Goal: Information Seeking & Learning: Understand process/instructions

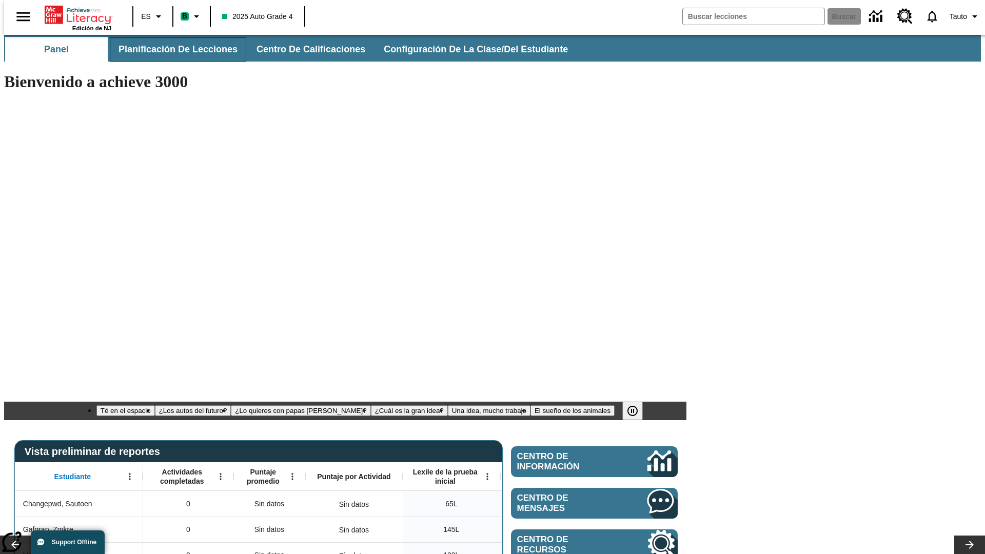
click at [172, 49] on span "Planificación de lecciones" at bounding box center [177, 50] width 119 height 12
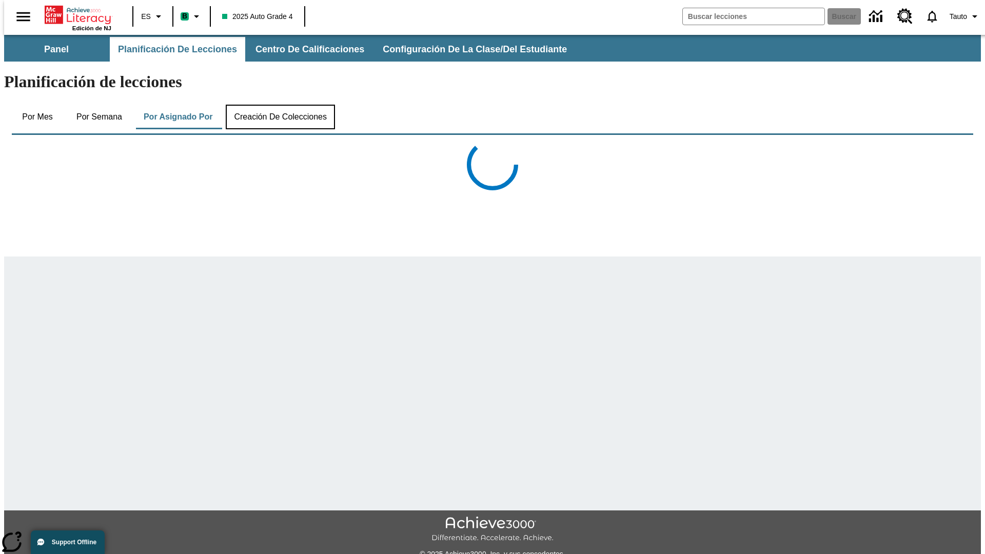
click at [278, 105] on button "Creación de colecciones" at bounding box center [280, 117] width 109 height 25
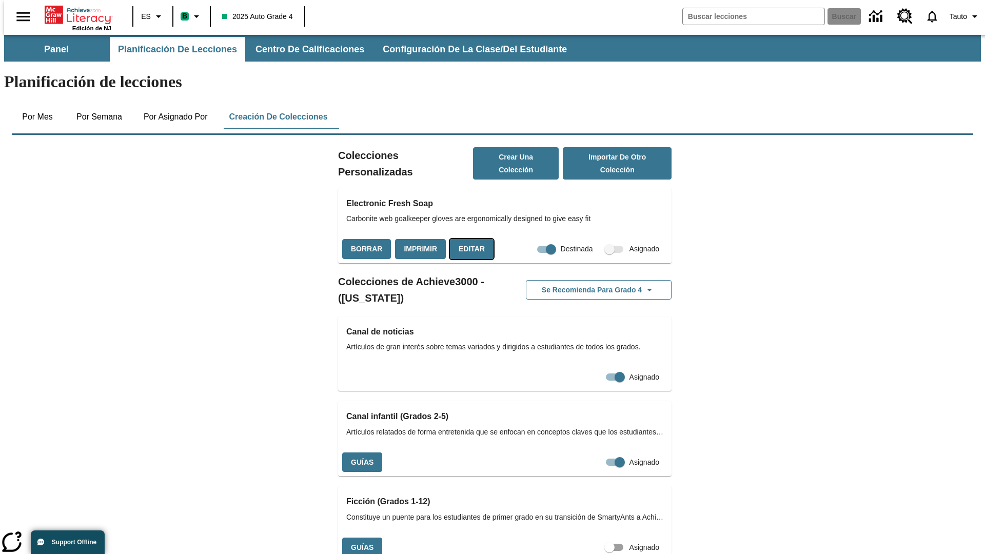
click at [468, 239] on button "Editar" at bounding box center [472, 249] width 44 height 20
